Goal: Task Accomplishment & Management: Complete application form

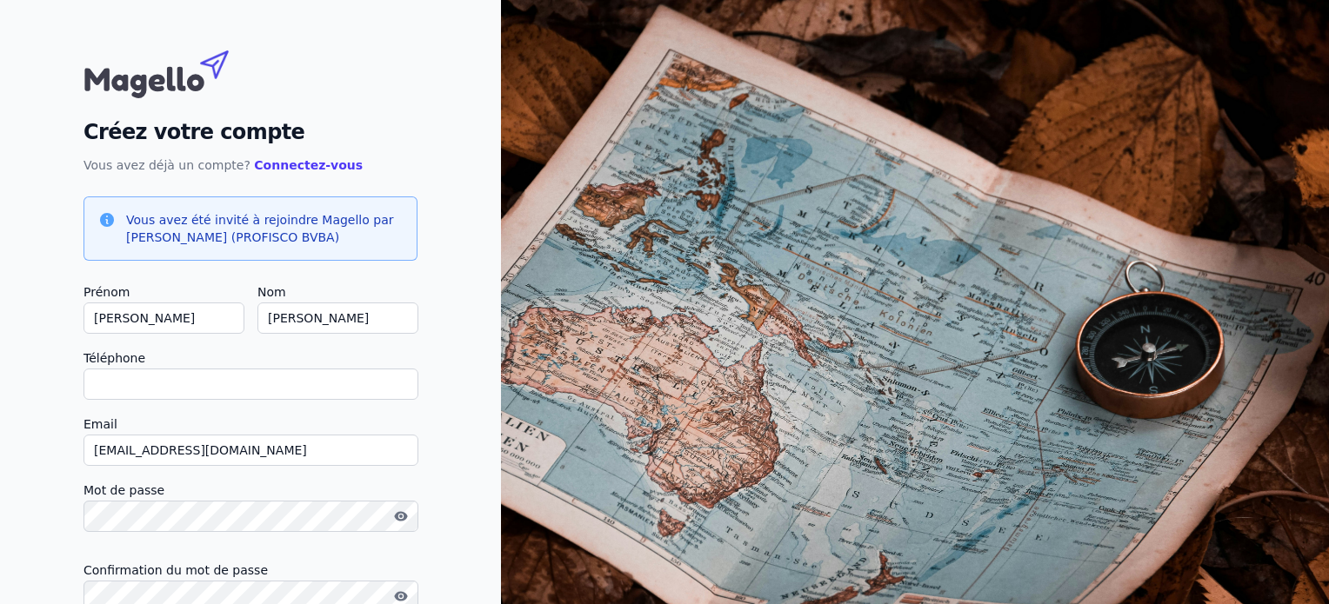
click at [136, 383] on input "Téléphone" at bounding box center [250, 384] width 335 height 31
type input "[PHONE_NUMBER]"
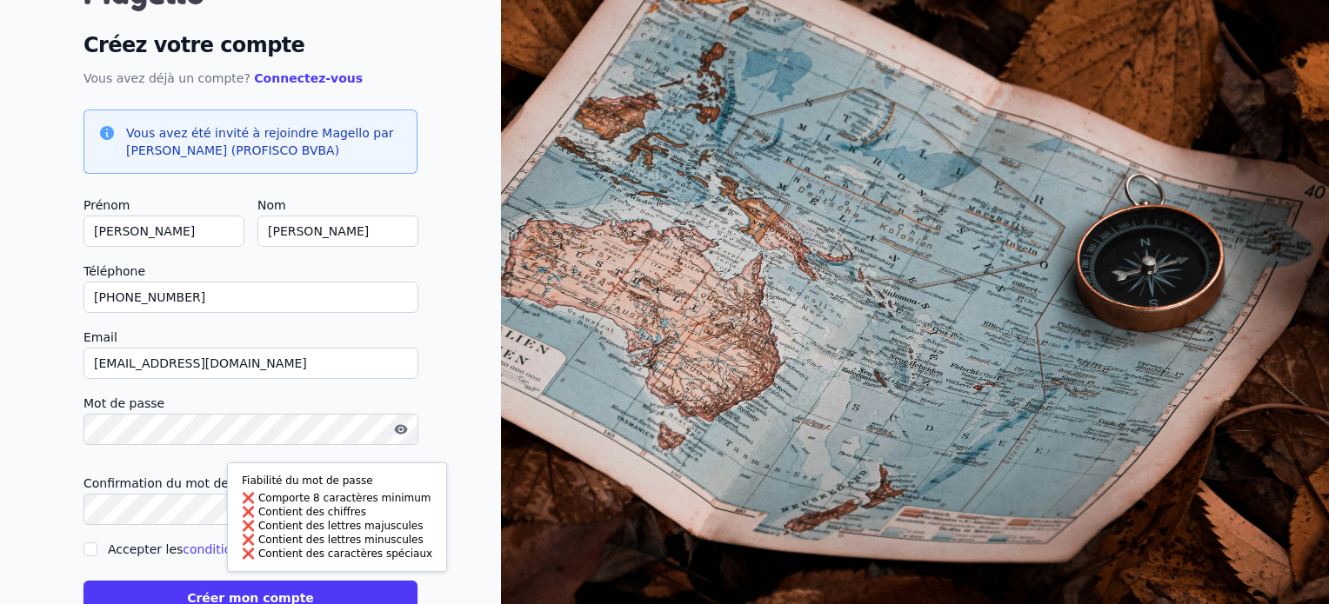
scroll to position [93, 0]
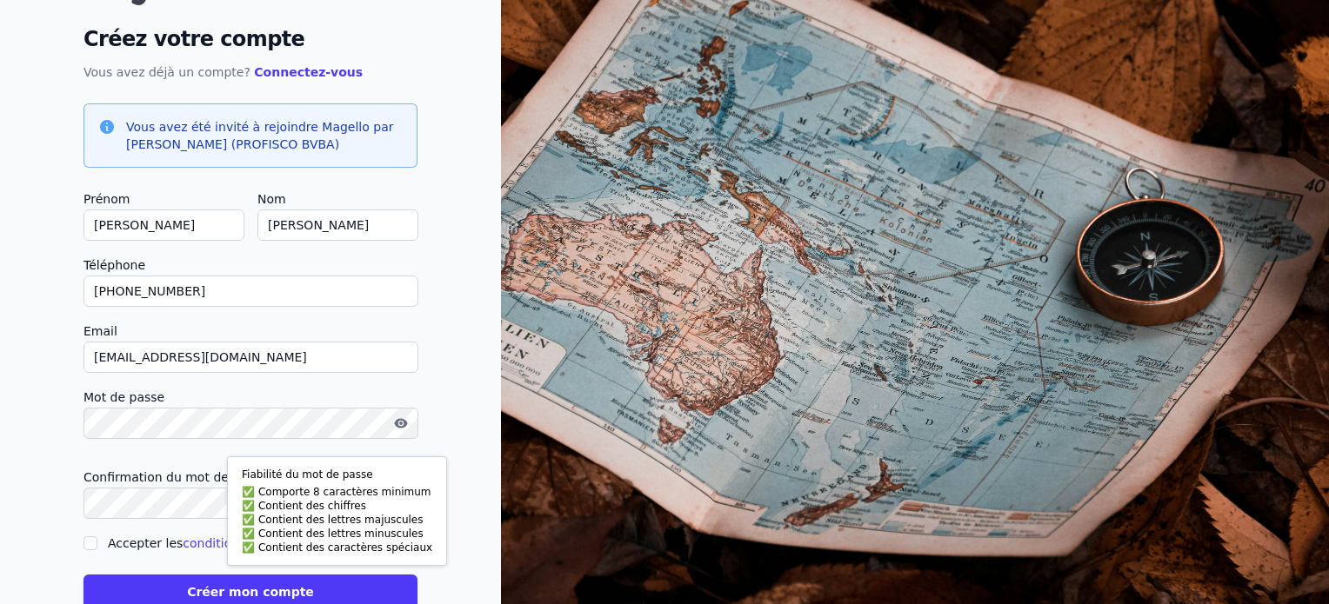
click at [83, 575] on button "Créer mon compte" at bounding box center [250, 592] width 334 height 35
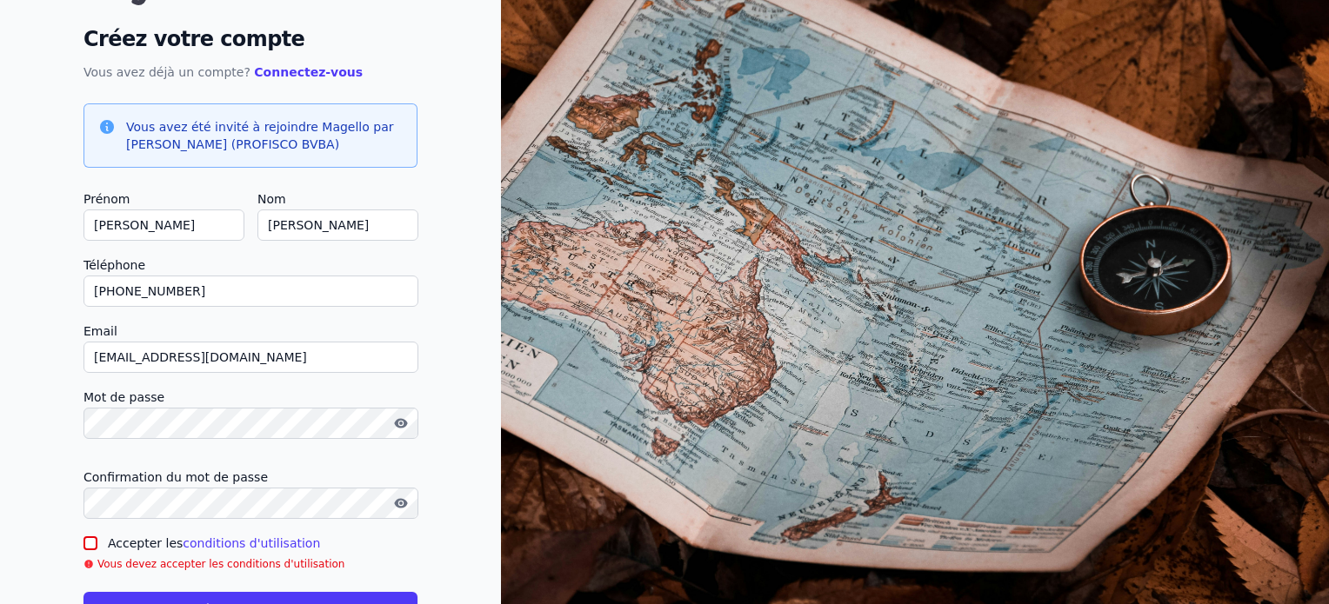
click at [91, 539] on input "Accepter les conditions d'utilisation" at bounding box center [90, 544] width 14 height 14
checkbox input "true"
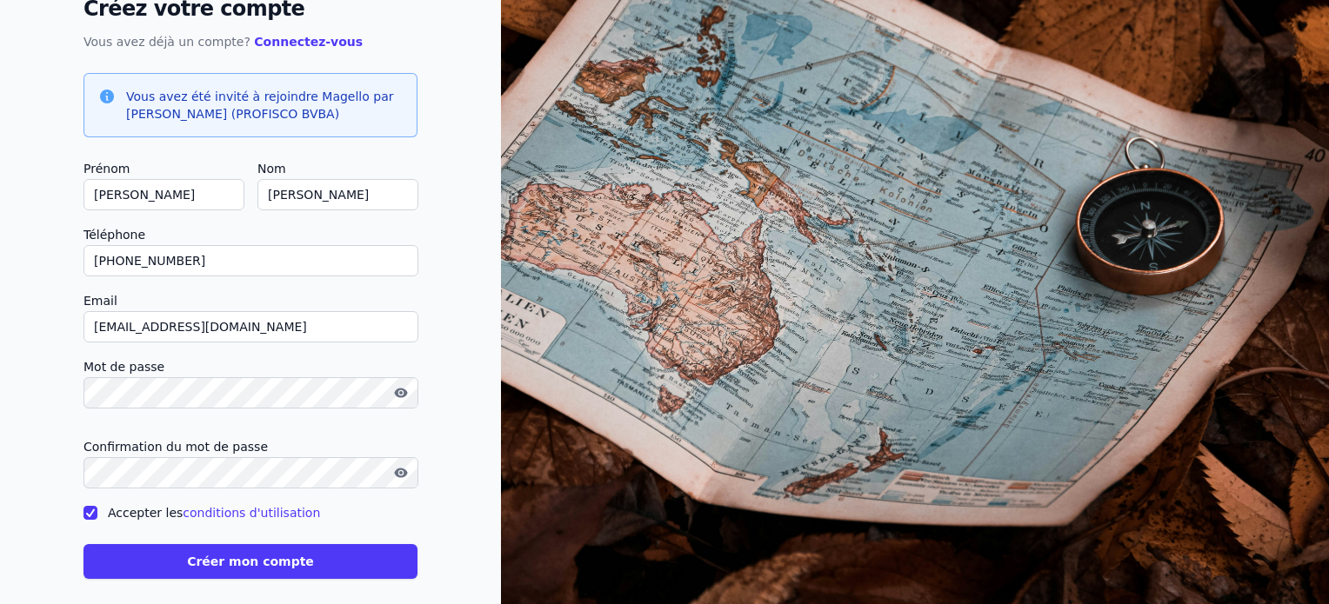
scroll to position [139, 0]
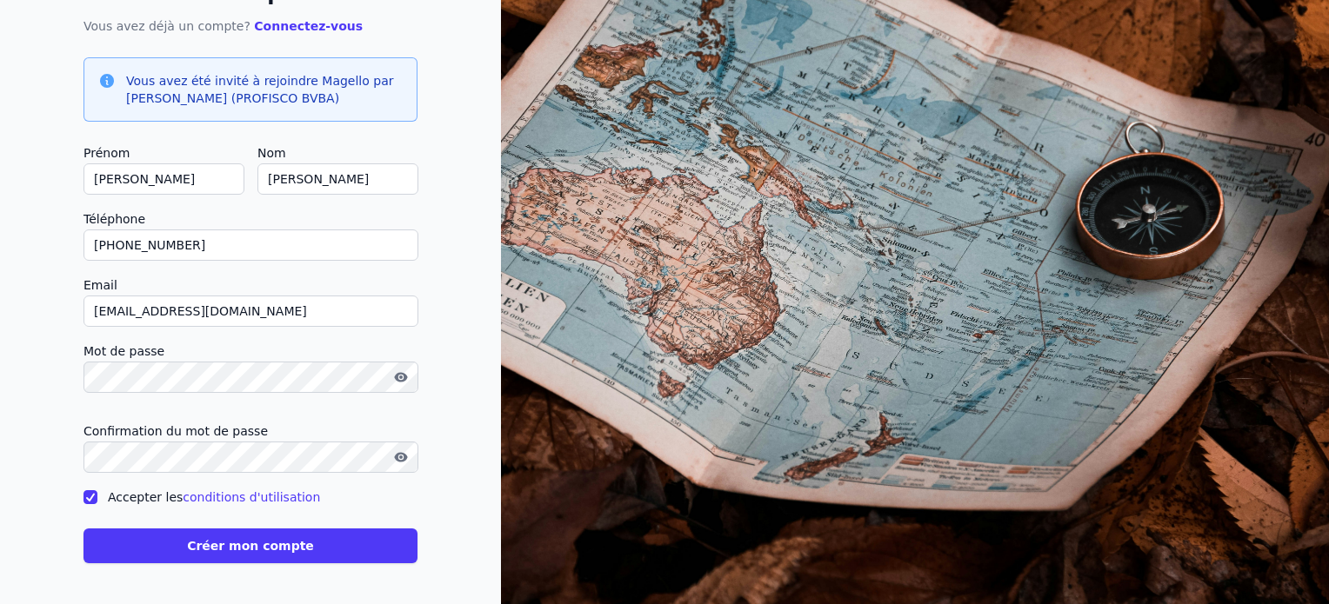
click at [250, 549] on button "Créer mon compte" at bounding box center [250, 546] width 334 height 35
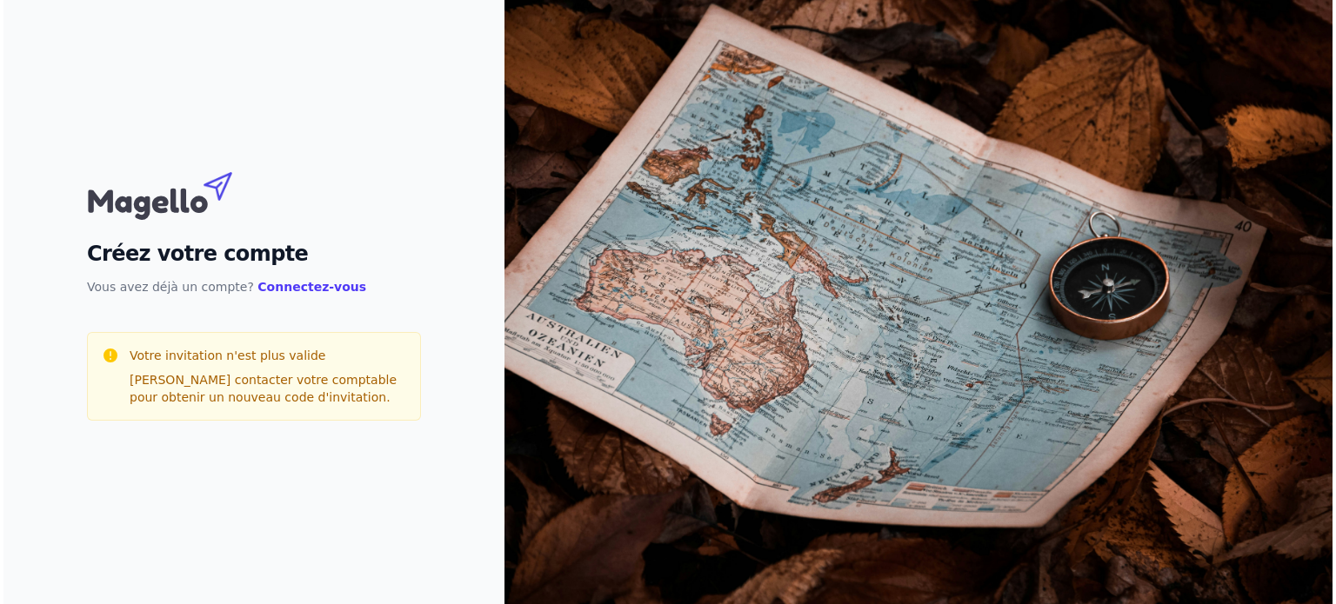
scroll to position [0, 0]
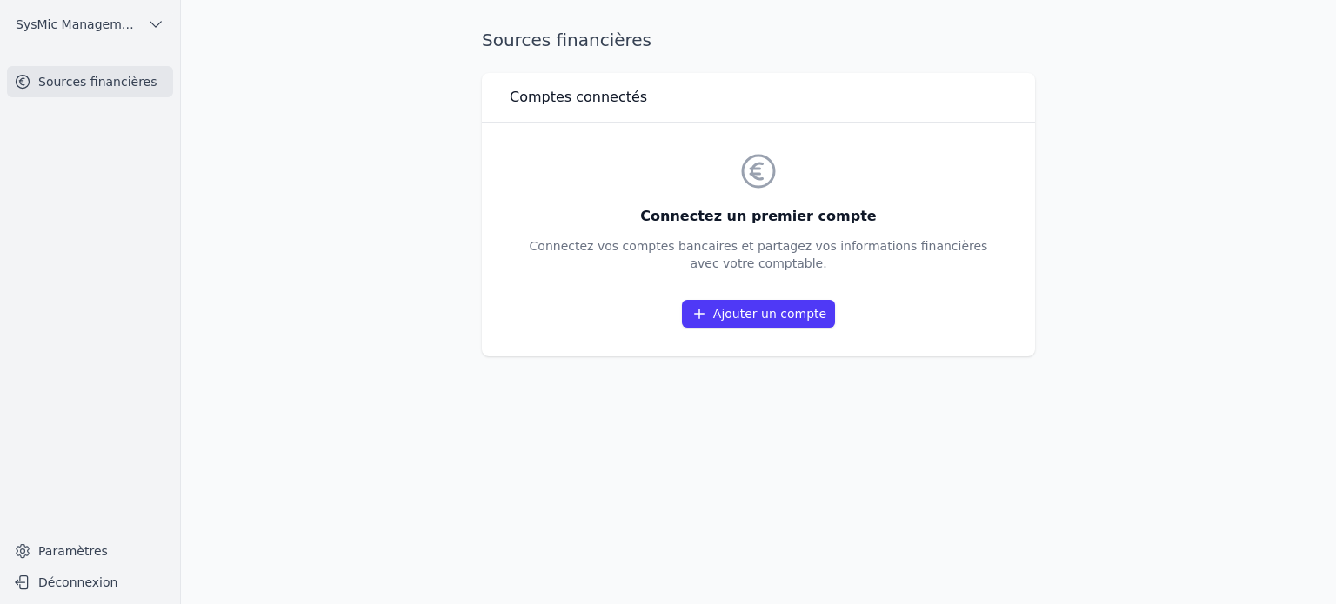
click at [778, 310] on link "Ajouter un compte" at bounding box center [758, 314] width 153 height 28
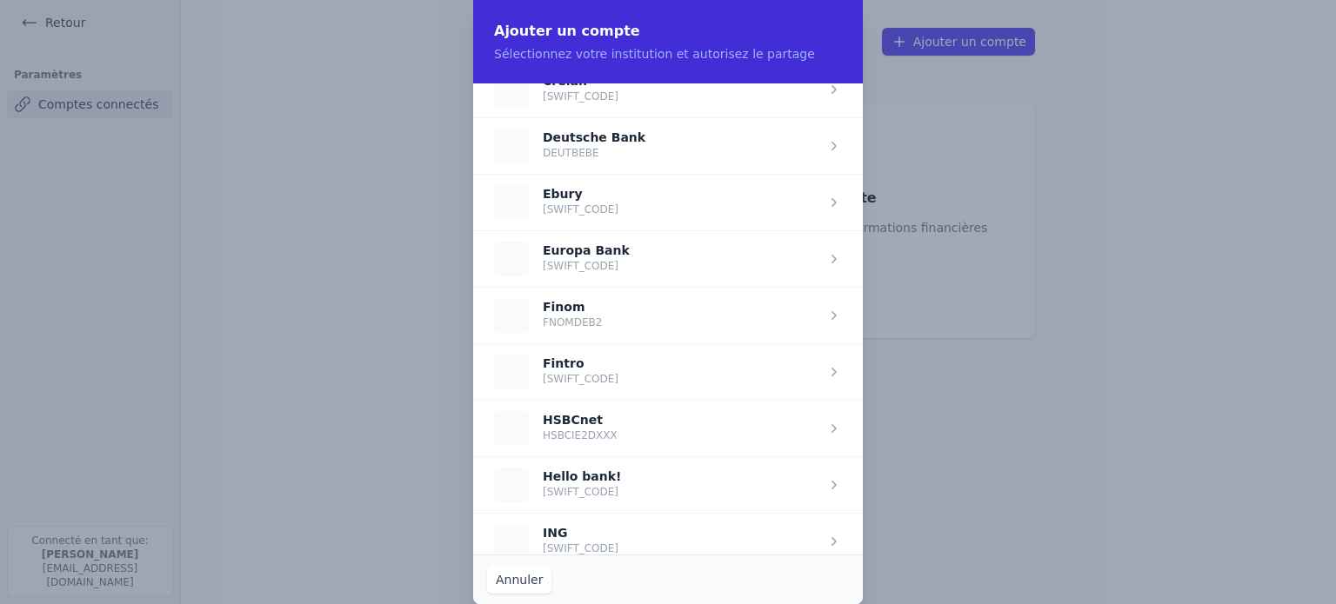
scroll to position [1043, 0]
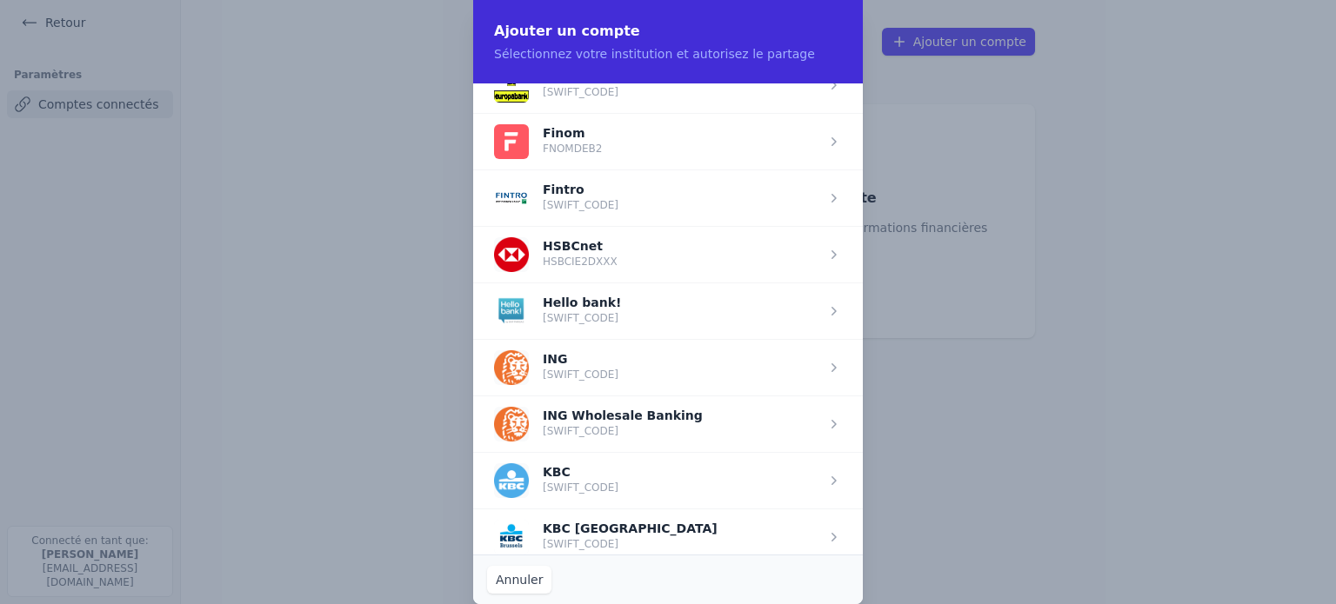
click at [612, 366] on span "button" at bounding box center [668, 367] width 390 height 57
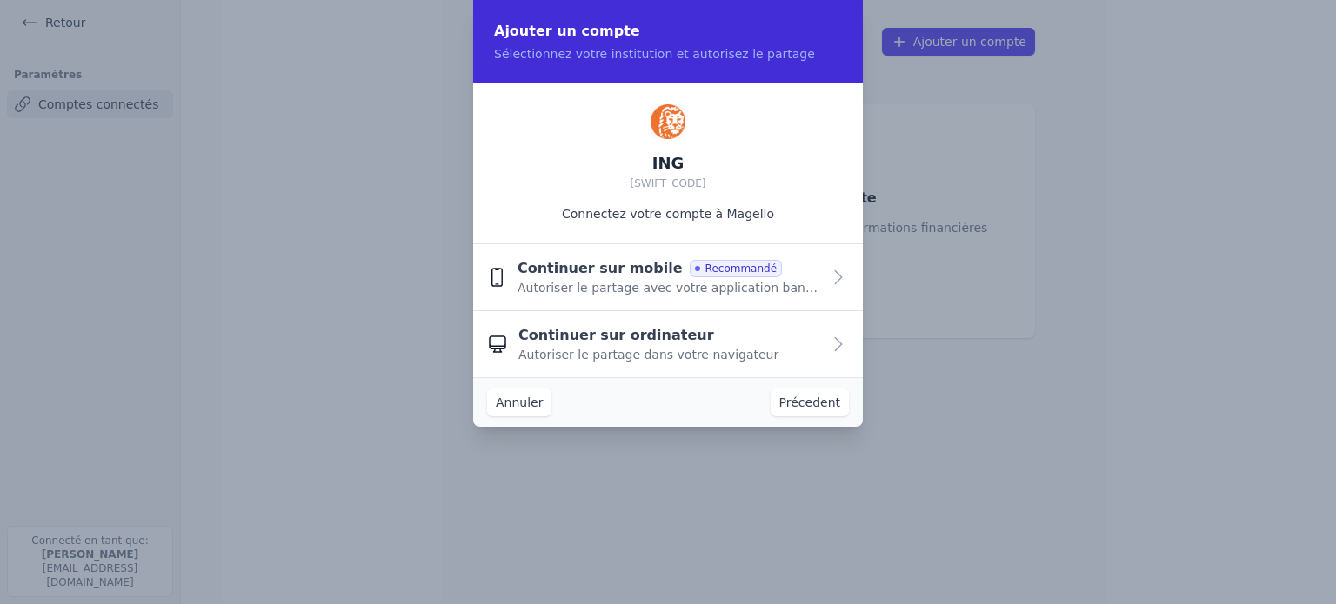
scroll to position [0, 0]
click at [703, 266] on span "Recommandé" at bounding box center [736, 268] width 92 height 17
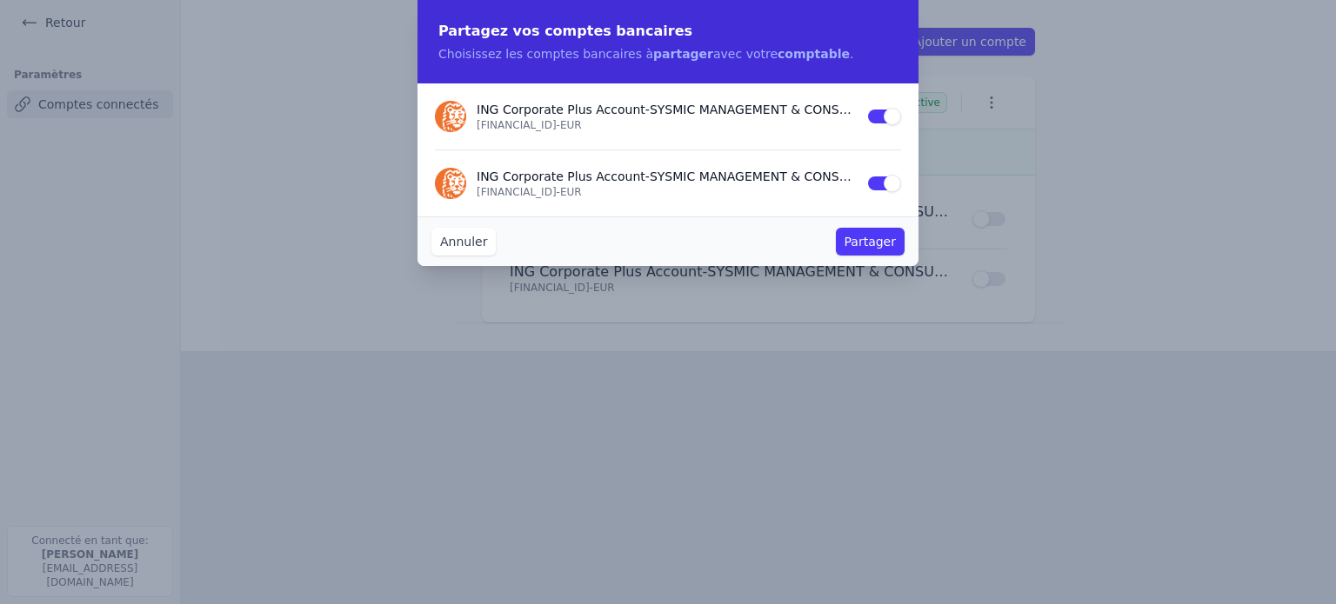
click at [880, 239] on button "Partager" at bounding box center [870, 242] width 69 height 28
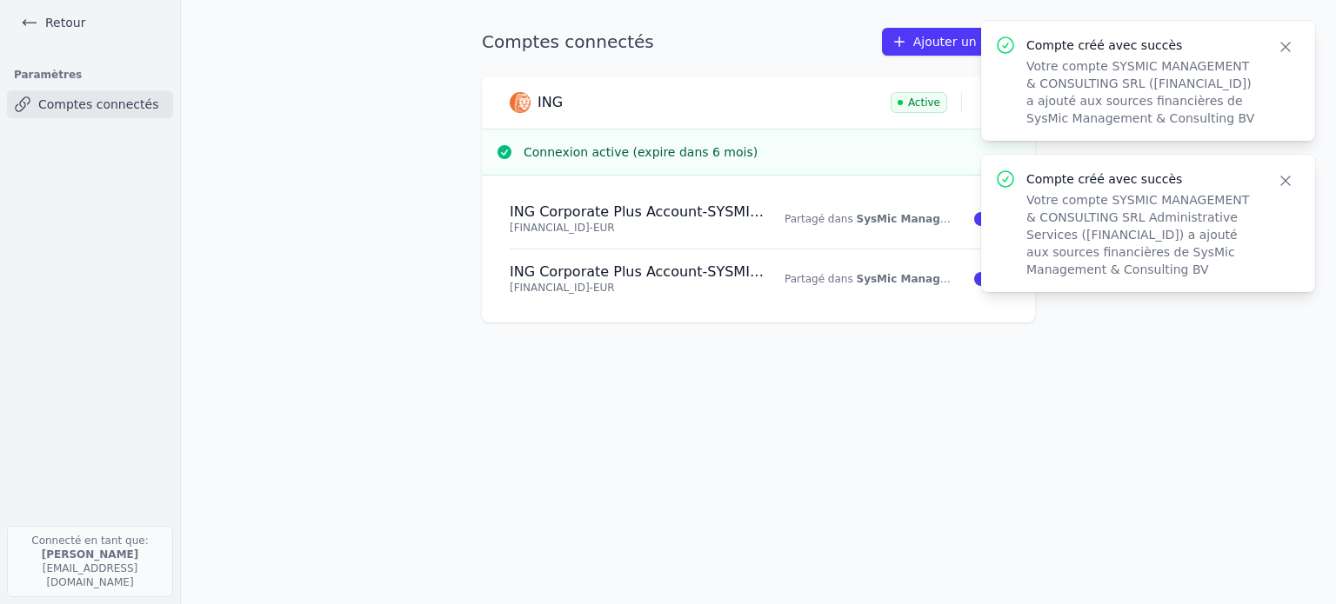
click at [1285, 48] on icon "button" at bounding box center [1285, 46] width 17 height 17
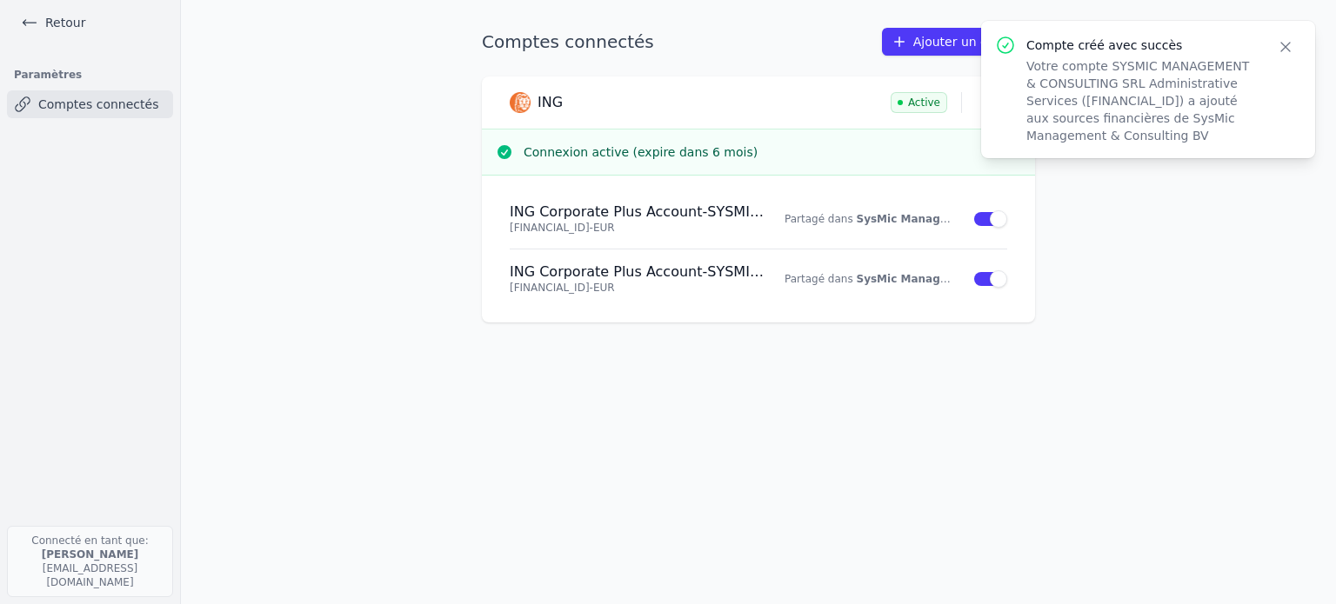
click at [1287, 45] on icon "button" at bounding box center [1285, 46] width 17 height 17
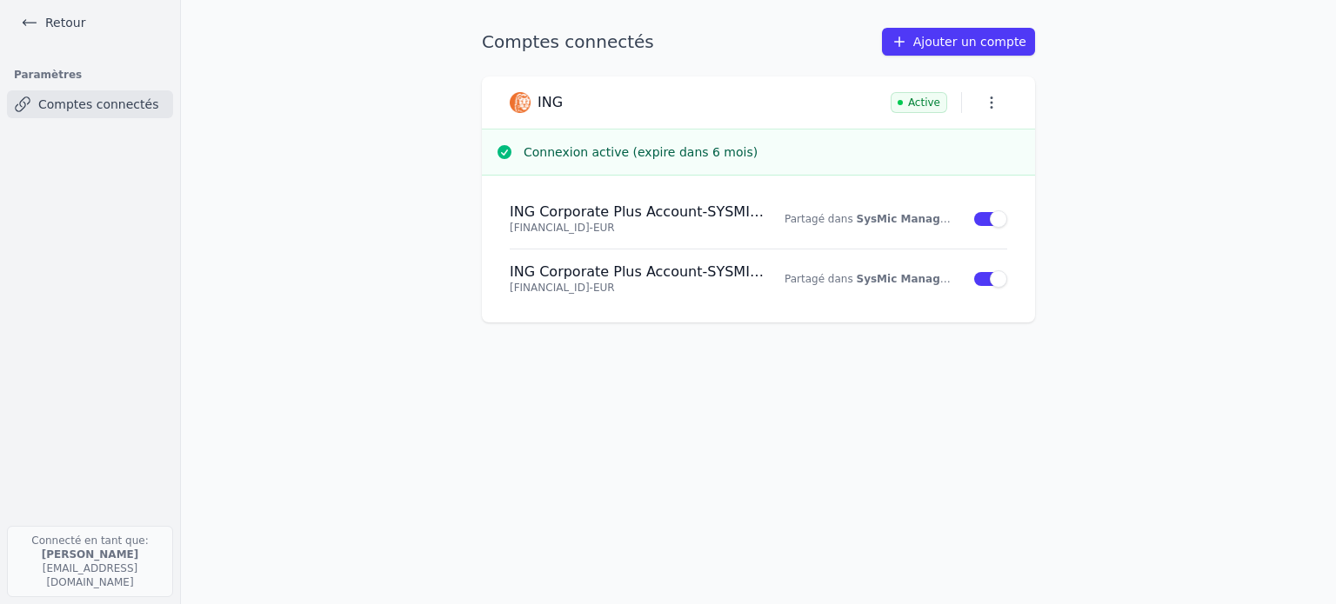
click at [971, 39] on link "Ajouter un compte" at bounding box center [958, 42] width 153 height 28
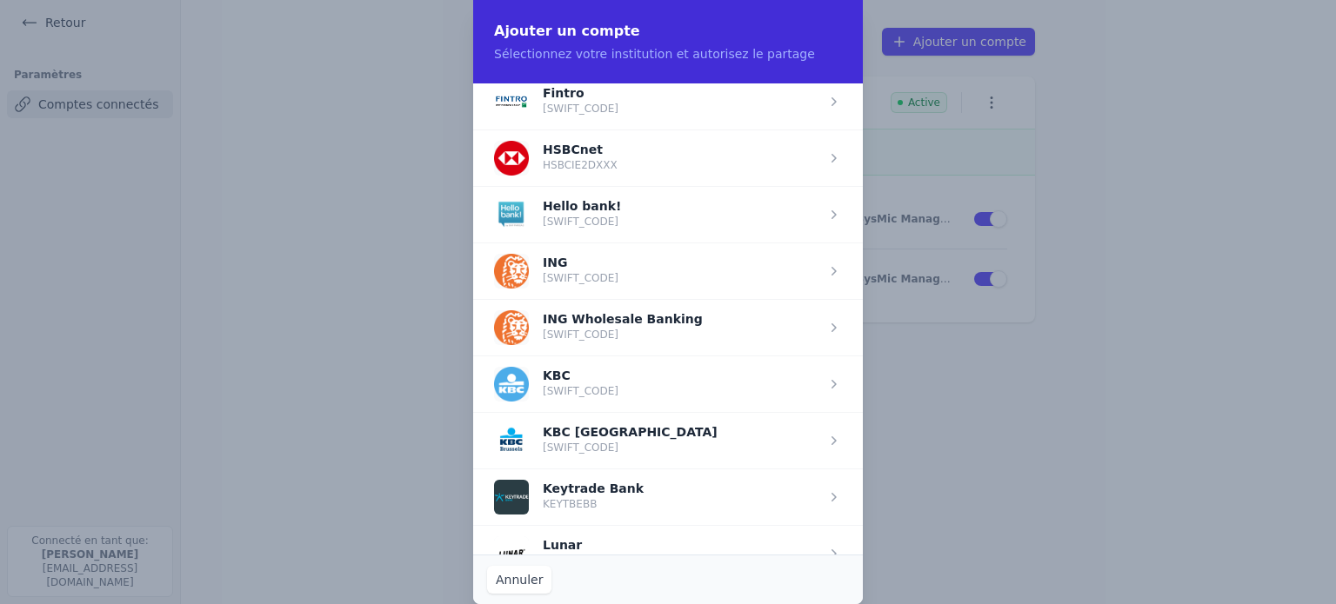
scroll to position [1130, 0]
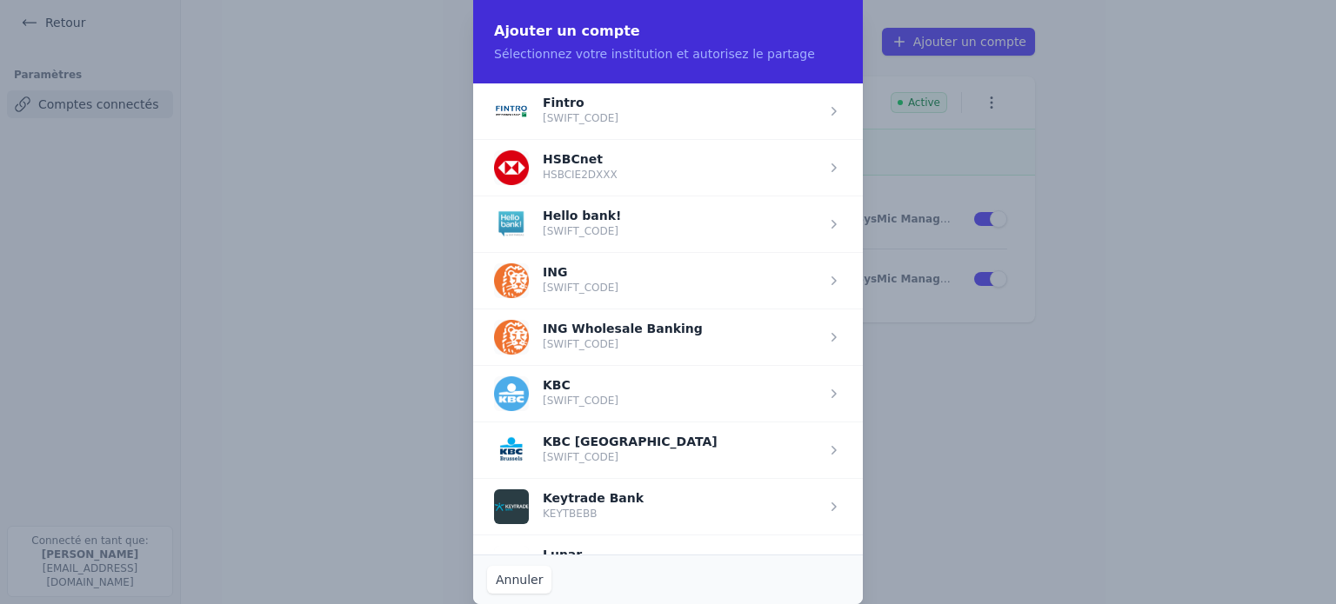
click at [595, 278] on span "button" at bounding box center [668, 280] width 390 height 57
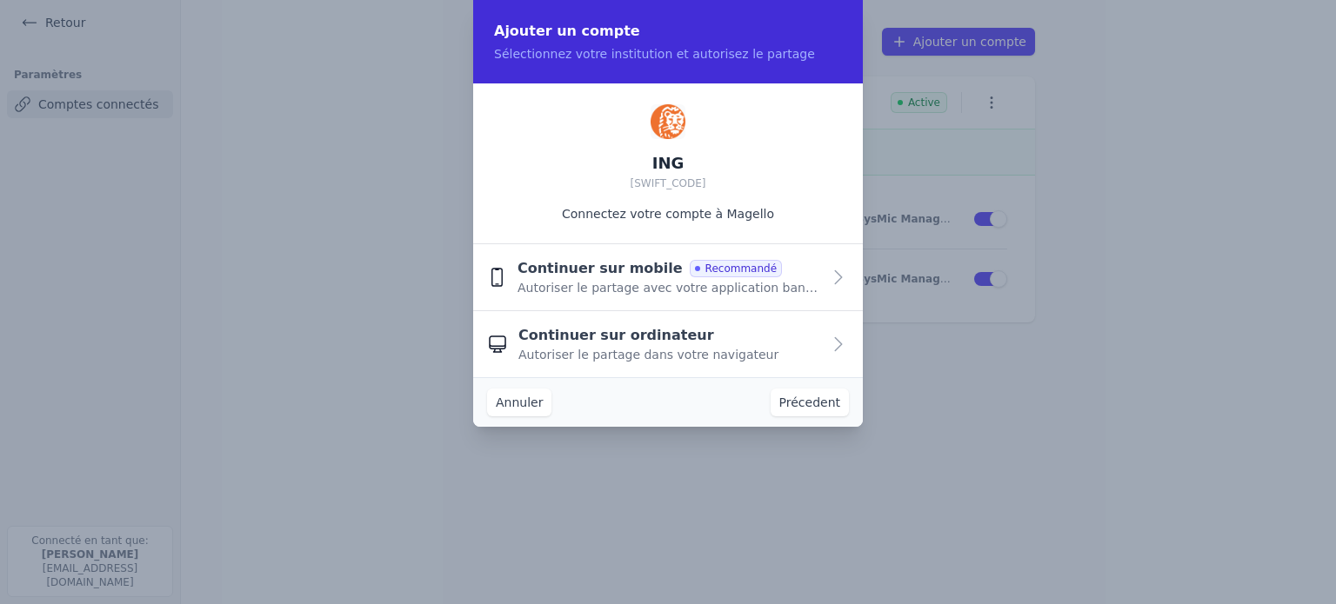
scroll to position [0, 0]
click at [824, 350] on button "Continuer sur ordinateur Autoriser le partage dans votre navigateur" at bounding box center [668, 344] width 390 height 66
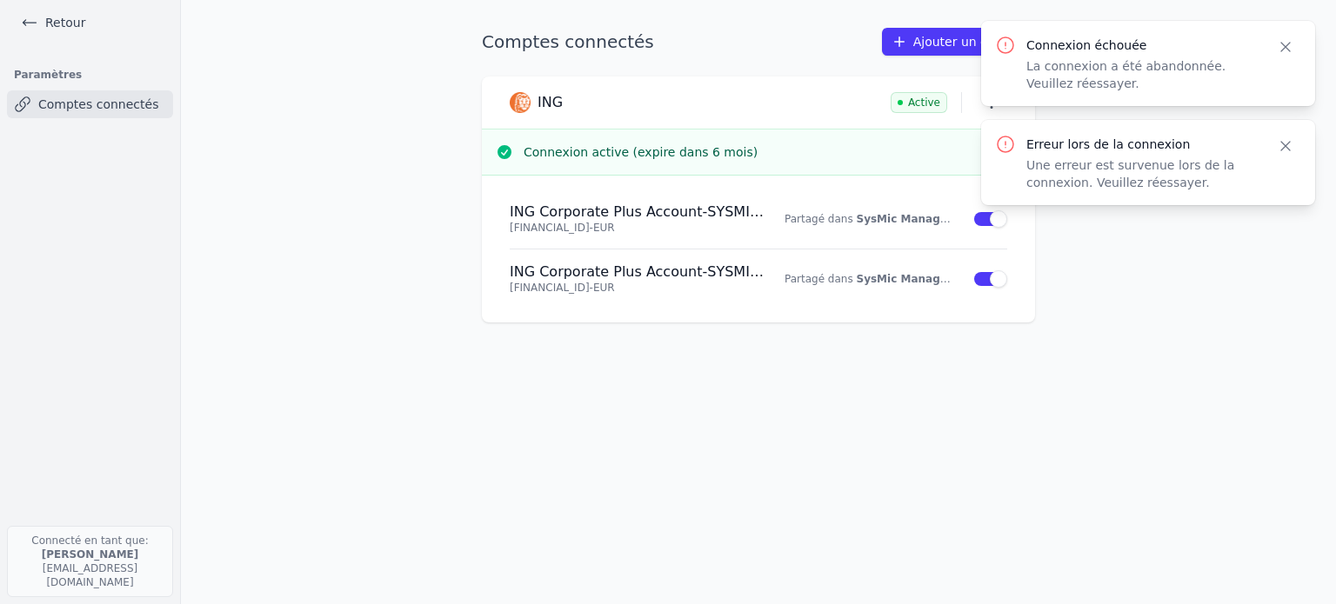
click at [1294, 48] on button "Close" at bounding box center [1285, 47] width 31 height 24
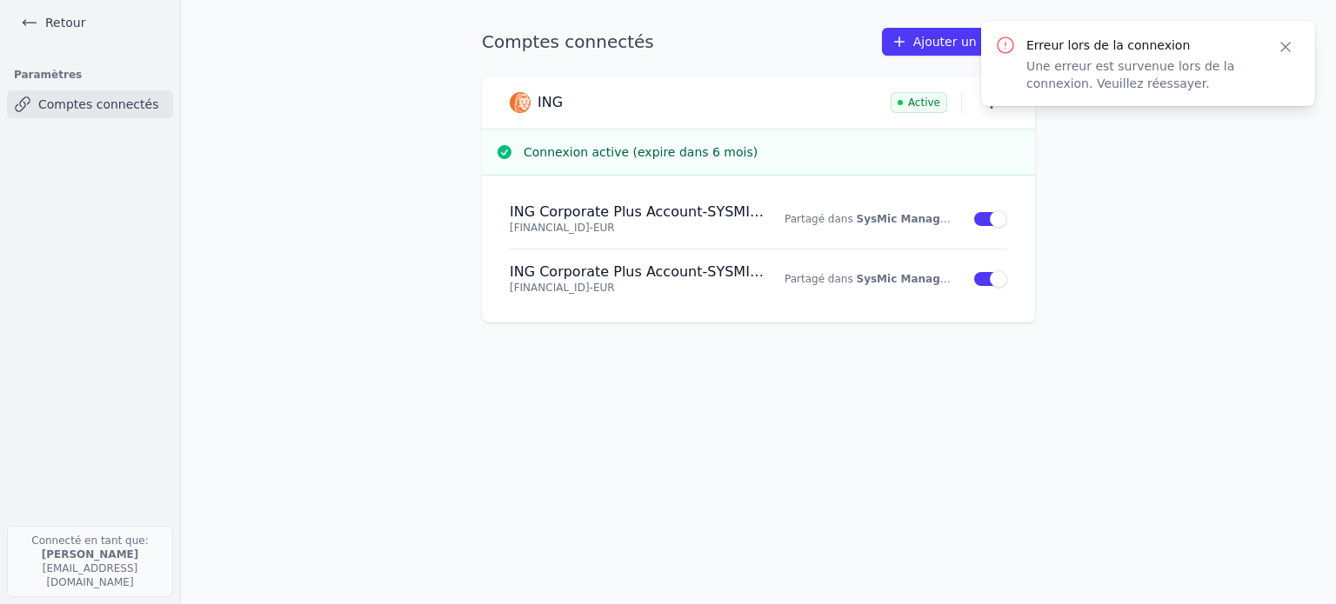
click at [1287, 46] on icon "button" at bounding box center [1285, 46] width 17 height 17
click at [987, 104] on icon "button" at bounding box center [991, 102] width 17 height 17
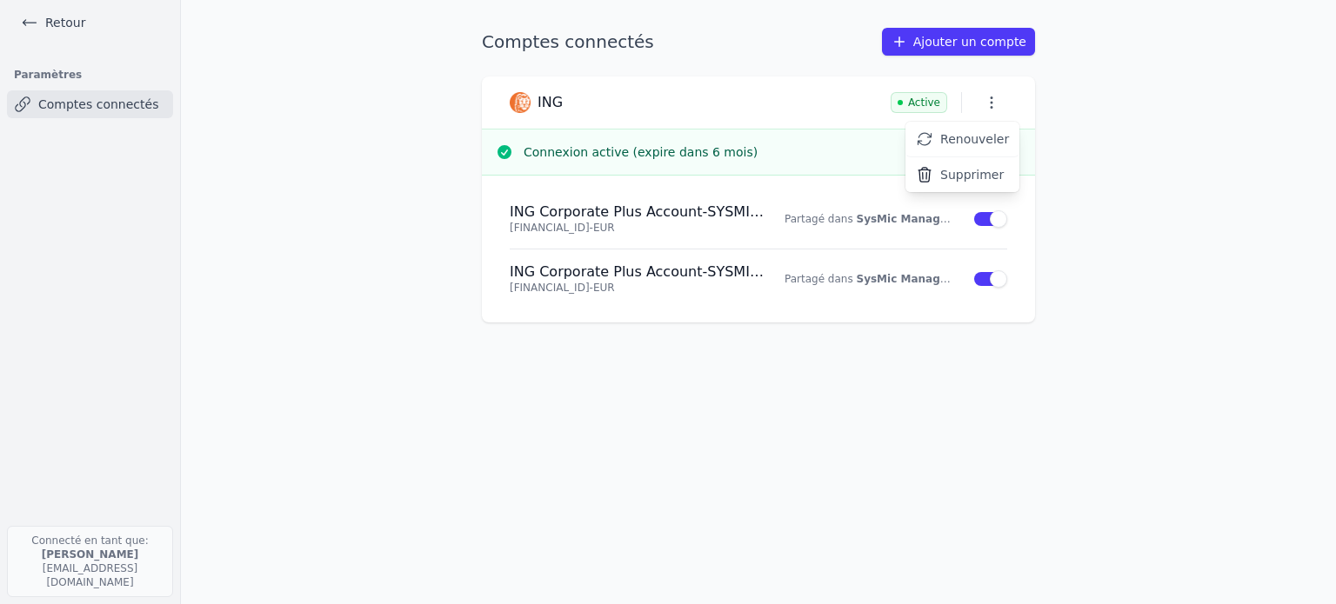
click at [987, 104] on div at bounding box center [668, 302] width 1336 height 604
